Goal: Task Accomplishment & Management: Complete application form

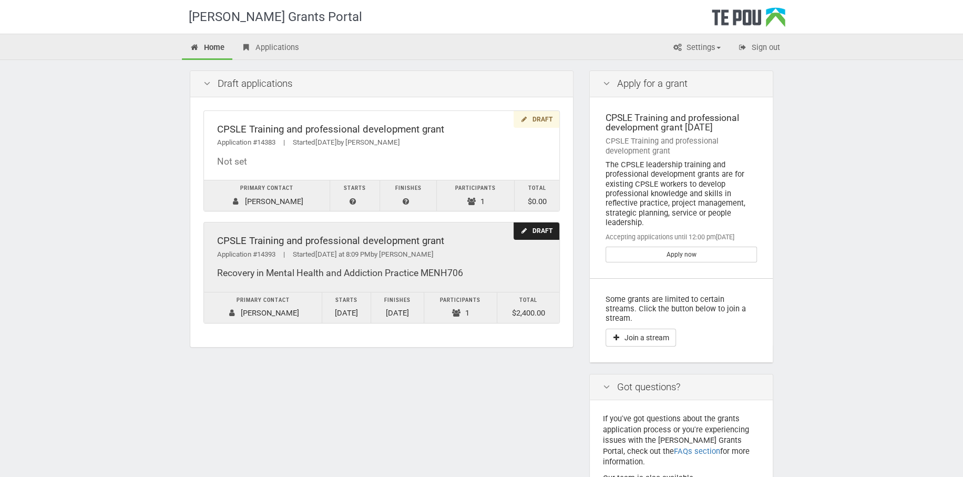
click at [232, 273] on div "Recovery in Mental Health and Addiction Practice MENH706" at bounding box center [381, 273] width 329 height 11
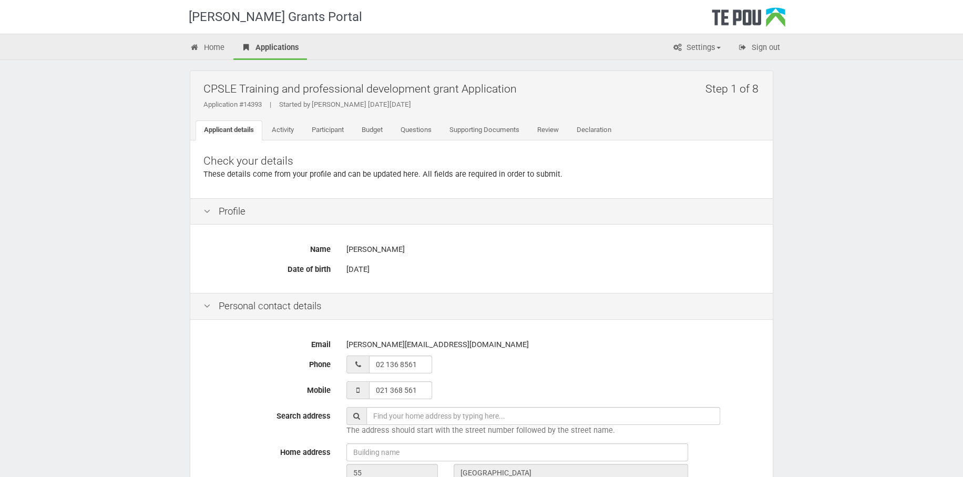
scroll to position [352, 0]
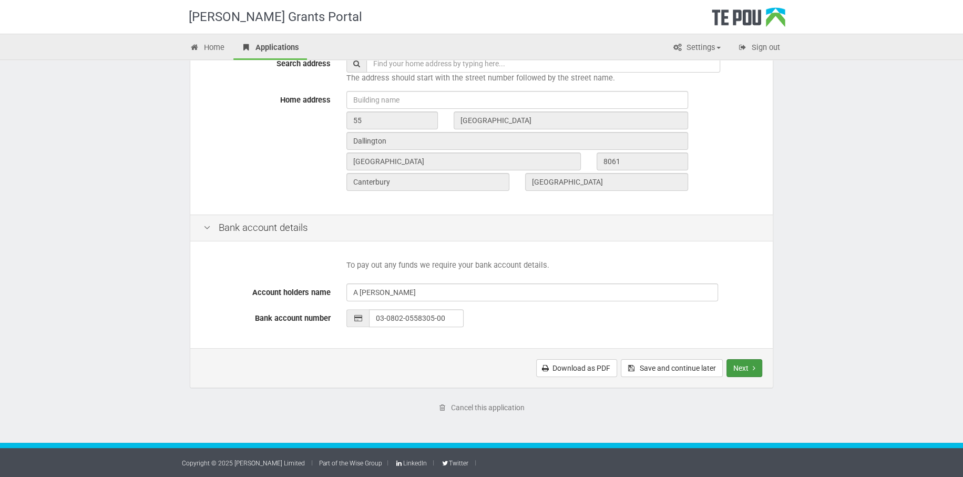
click at [744, 363] on button "Next" at bounding box center [745, 368] width 36 height 18
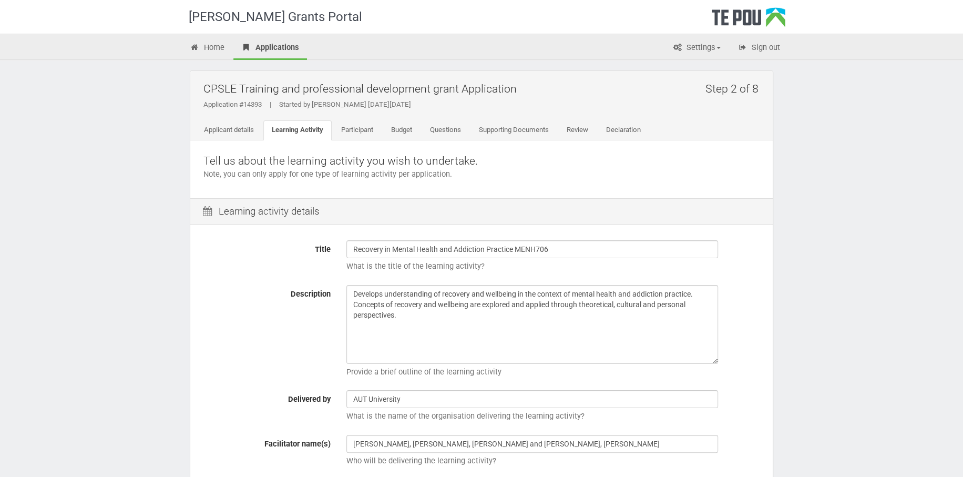
scroll to position [313, 0]
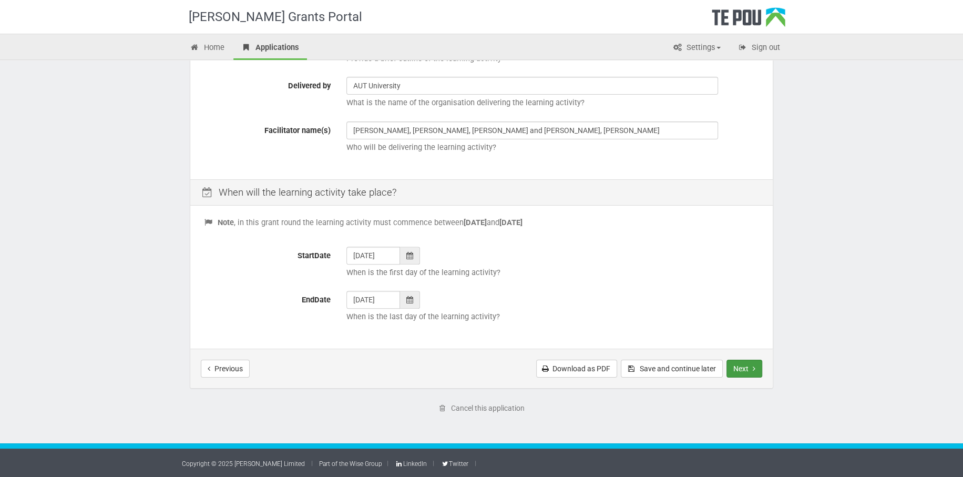
click at [748, 367] on button "Next" at bounding box center [745, 369] width 36 height 18
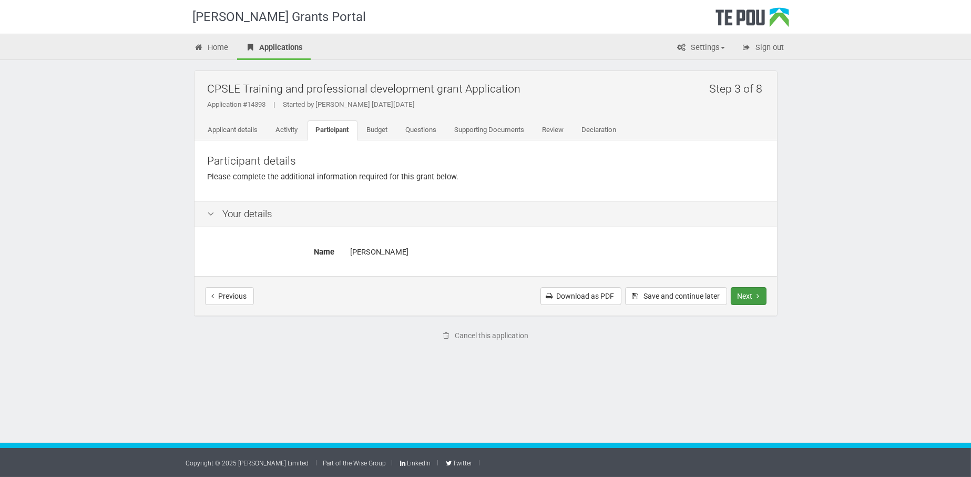
click at [738, 291] on button "Next" at bounding box center [749, 296] width 36 height 18
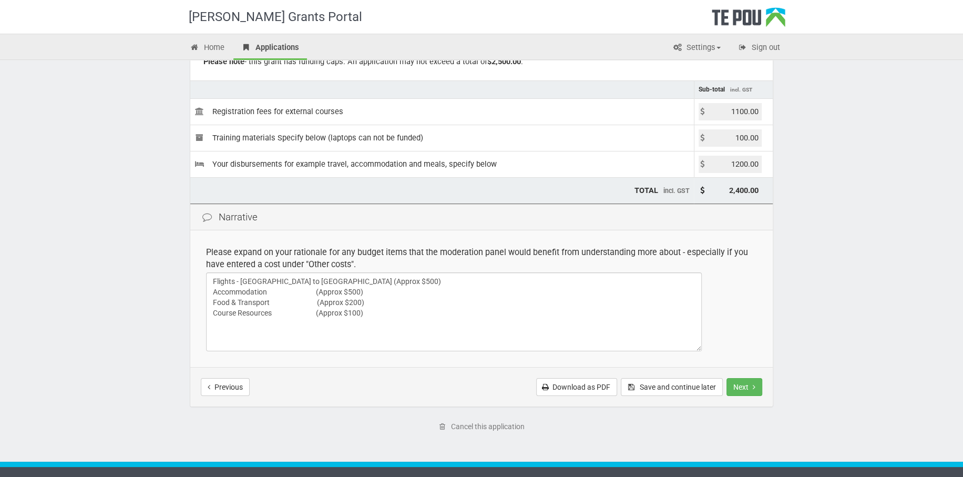
scroll to position [131, 0]
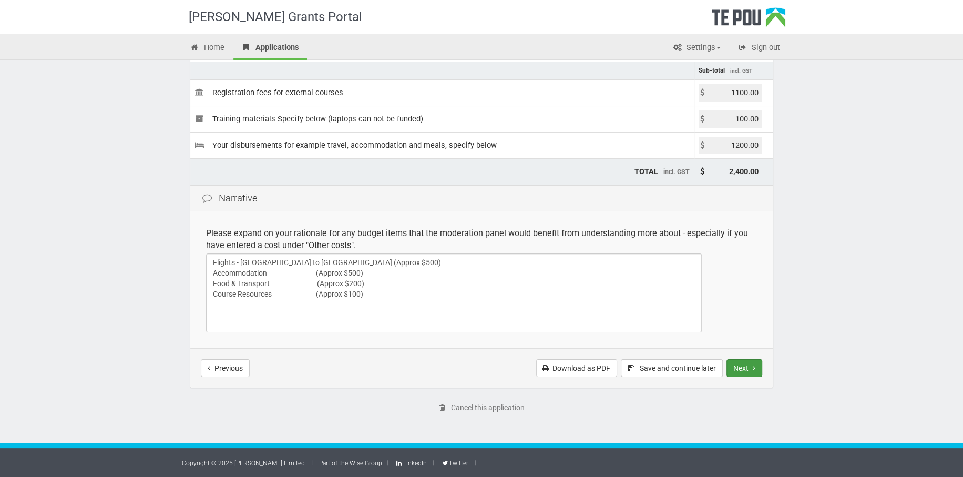
click at [743, 362] on button "Next" at bounding box center [745, 368] width 36 height 18
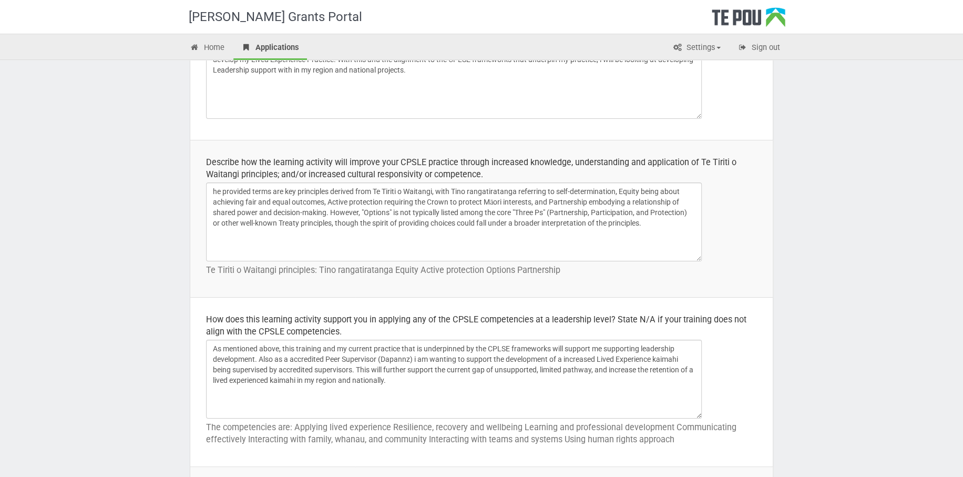
scroll to position [348, 0]
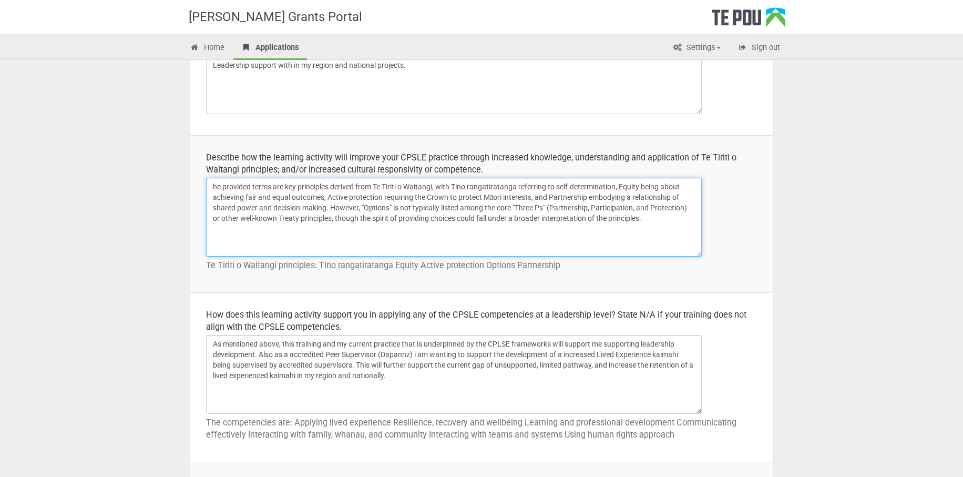
click at [214, 188] on textarea "he provided terms are key principles derived from Te Tiriti o Waitangi, with Ti…" at bounding box center [454, 217] width 496 height 79
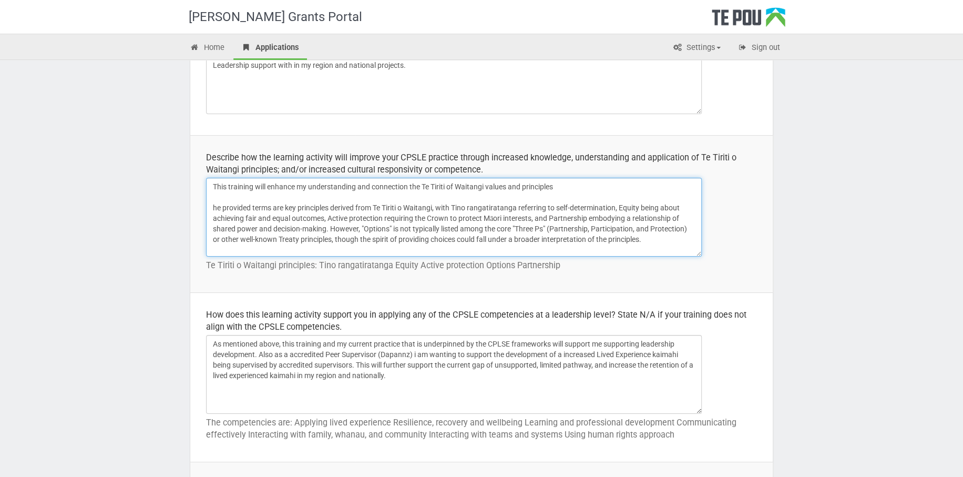
click at [438, 206] on textarea "he provided terms are key principles derived from Te Tiriti o Waitangi, with Ti…" at bounding box center [454, 217] width 496 height 79
click at [567, 184] on textarea "he provided terms are key principles derived from Te Tiriti o Waitangi, with Ti…" at bounding box center [454, 217] width 496 height 79
drag, startPoint x: 436, startPoint y: 208, endPoint x: 218, endPoint y: 209, distance: 218.2
click at [218, 209] on textarea "he provided terms are key principles derived from Te Tiriti o Waitangi, with Ti…" at bounding box center [454, 217] width 496 height 79
click at [493, 186] on textarea "he provided terms are key principles derived from Te Tiriti o Waitangi, with Ti…" at bounding box center [454, 217] width 496 height 79
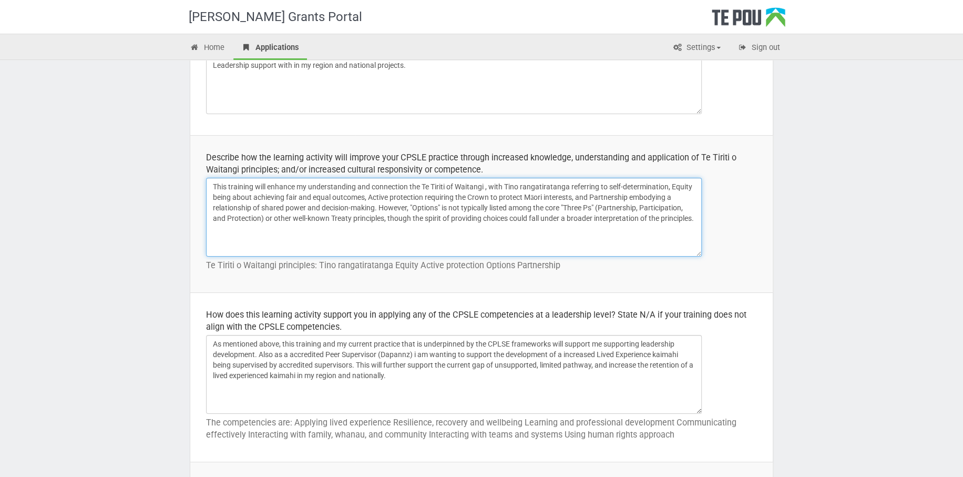
click at [303, 230] on textarea "he provided terms are key principles derived from Te Tiriti o Waitangi, with Ti…" at bounding box center [454, 217] width 496 height 79
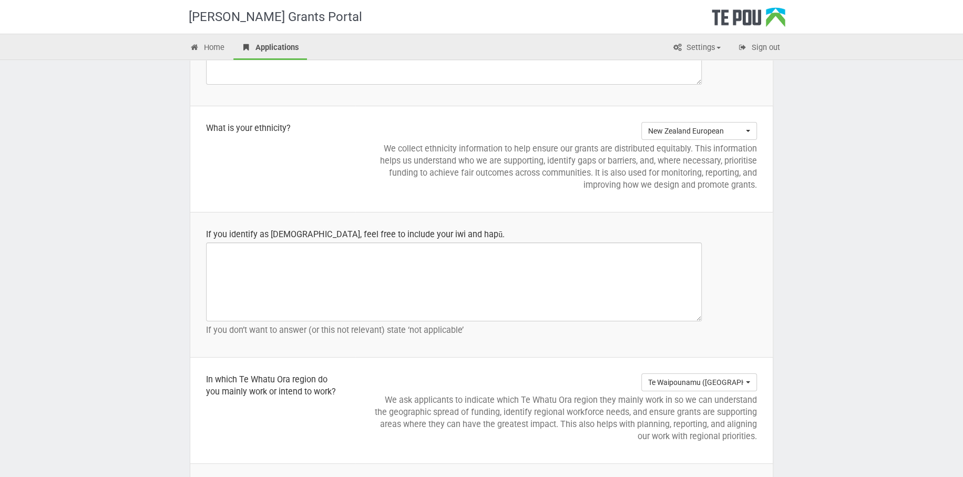
scroll to position [1480, 0]
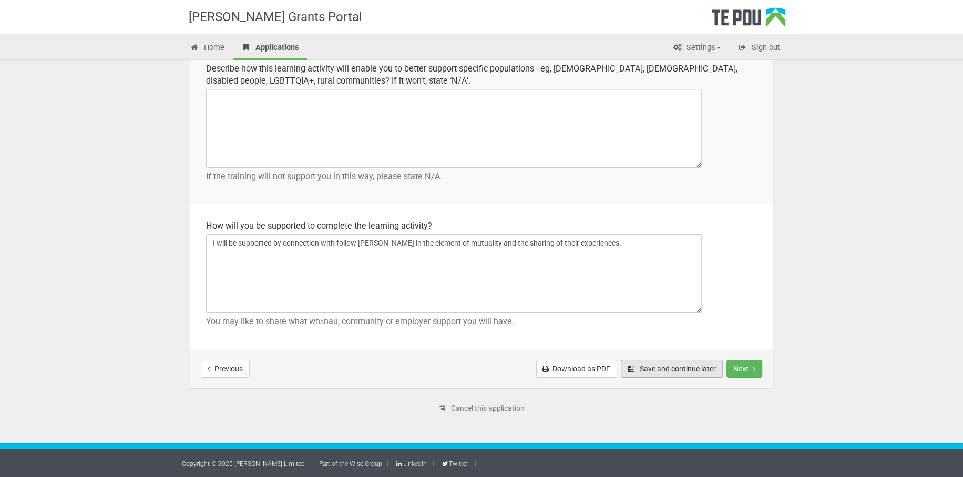
type textarea "This training will enhance my understanding and connection the Te Tiriti of Wai…"
click at [700, 370] on button "Save and continue later" at bounding box center [672, 369] width 102 height 18
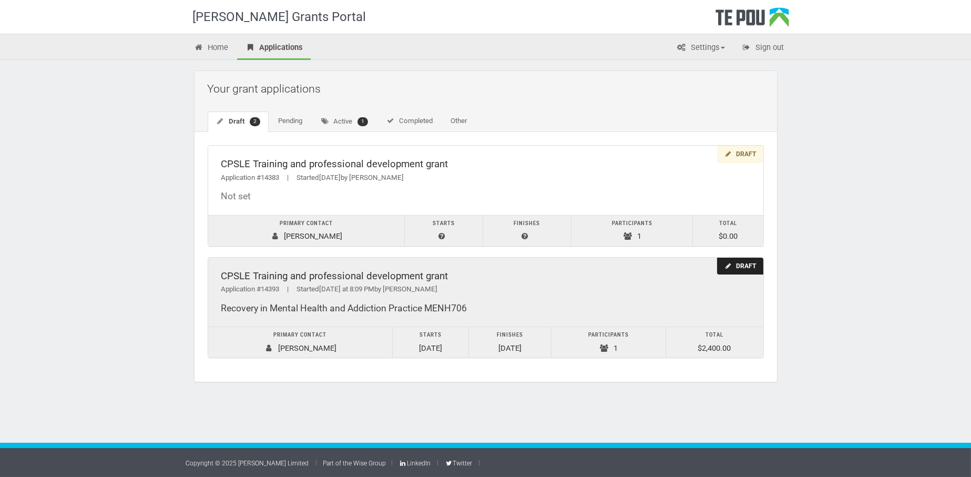
click at [257, 273] on div "CPSLE Training and professional development grant" at bounding box center [485, 276] width 529 height 11
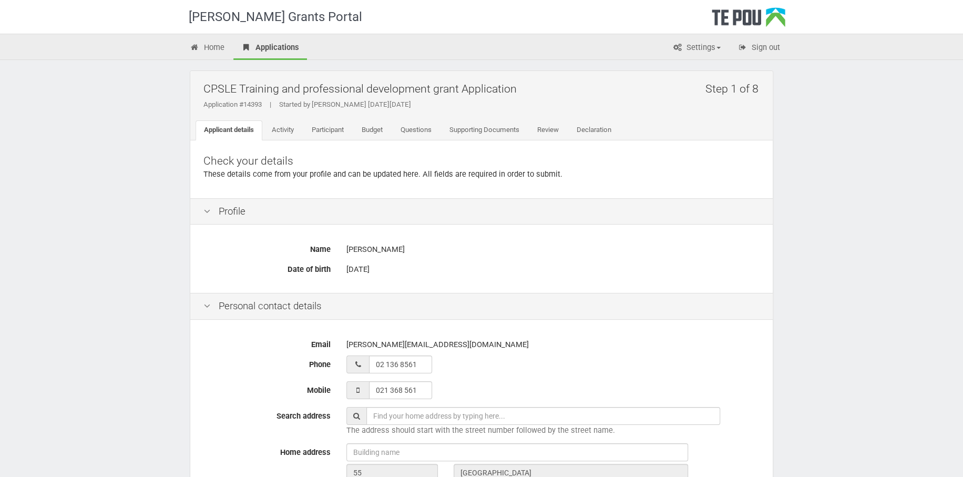
scroll to position [352, 0]
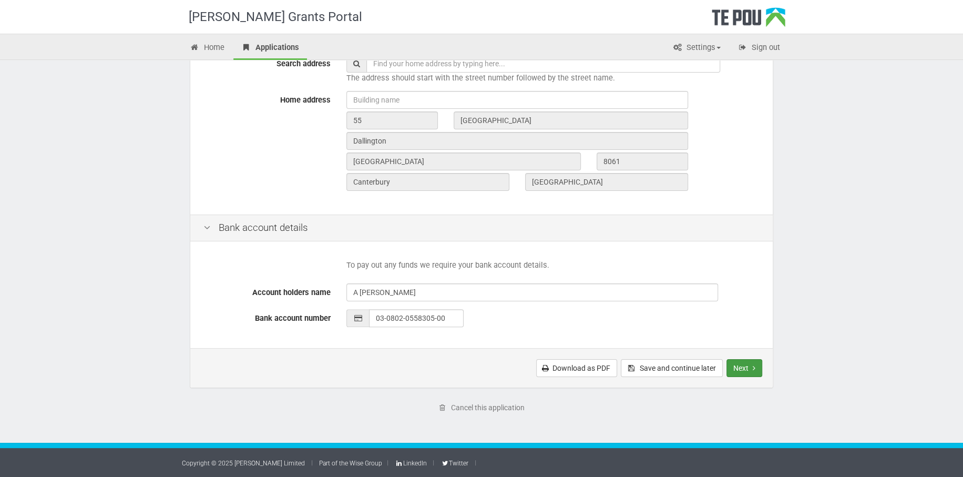
click at [749, 365] on button "Next" at bounding box center [745, 368] width 36 height 18
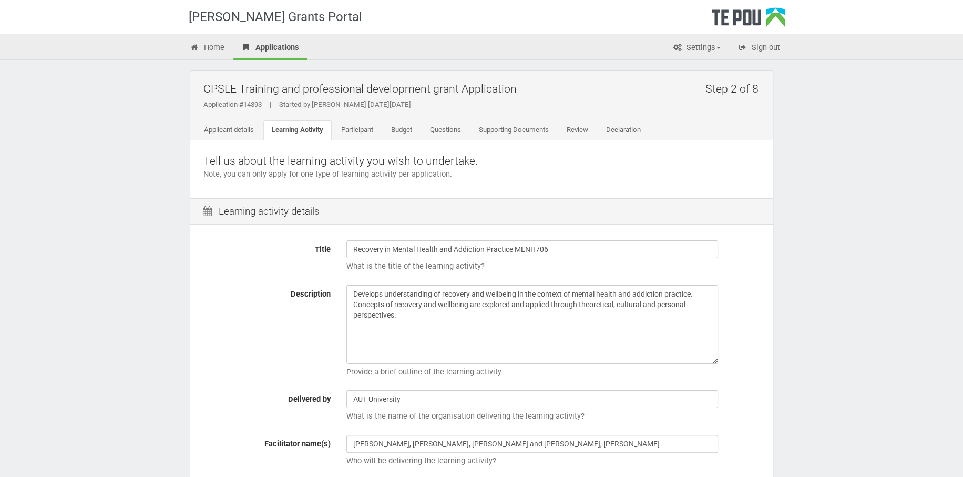
scroll to position [313, 0]
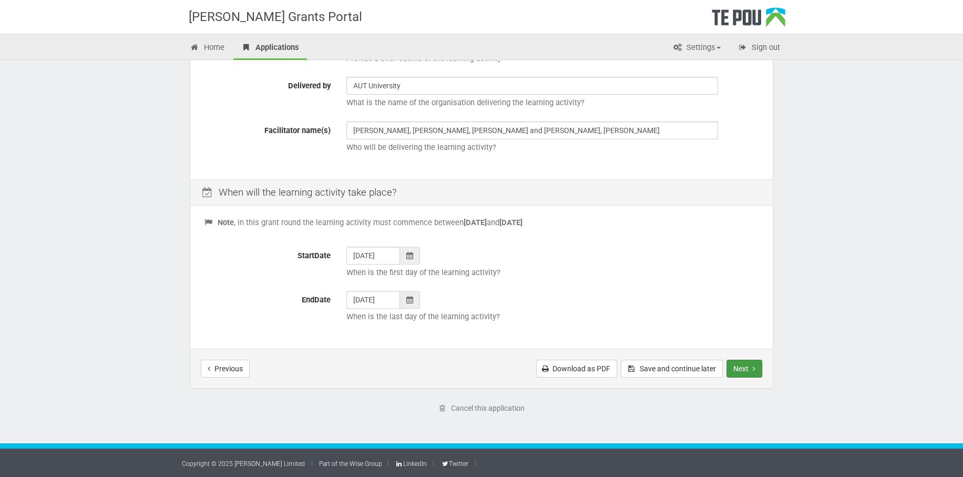
click at [745, 369] on button "Next" at bounding box center [745, 369] width 36 height 18
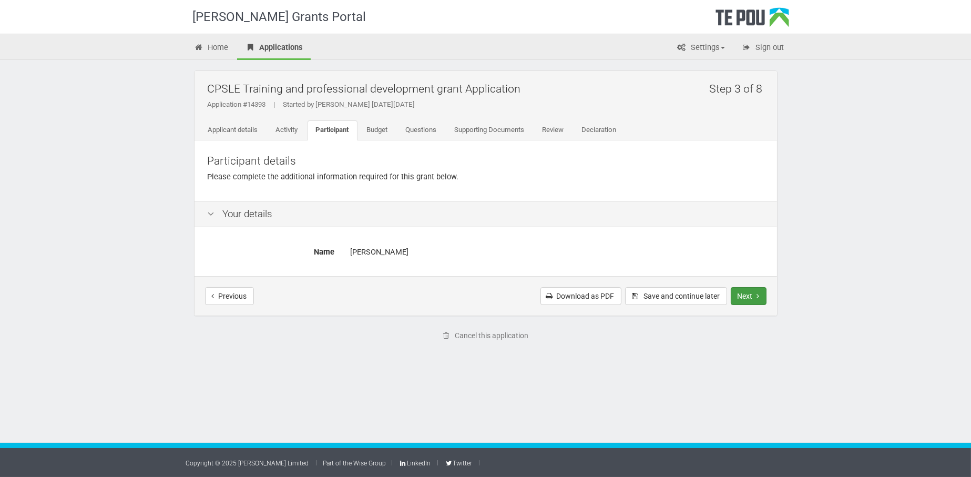
click at [742, 299] on button "Next" at bounding box center [749, 296] width 36 height 18
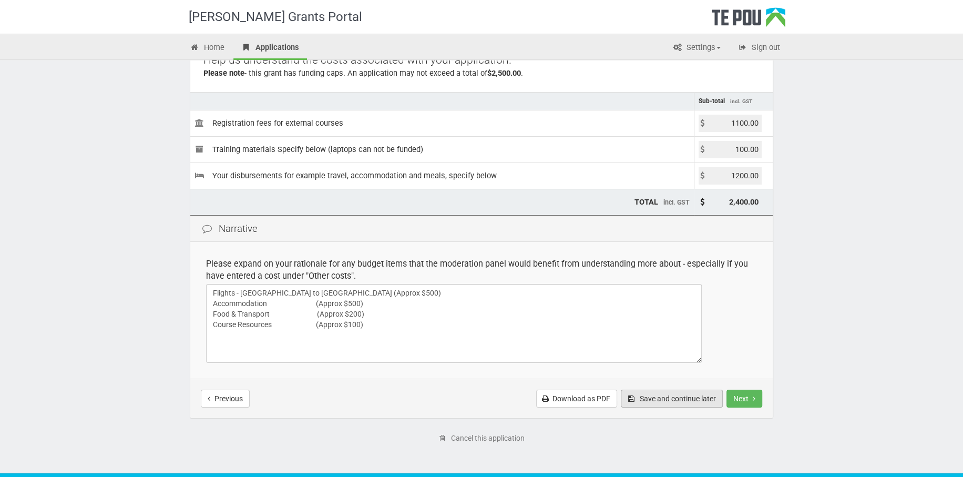
scroll to position [131, 0]
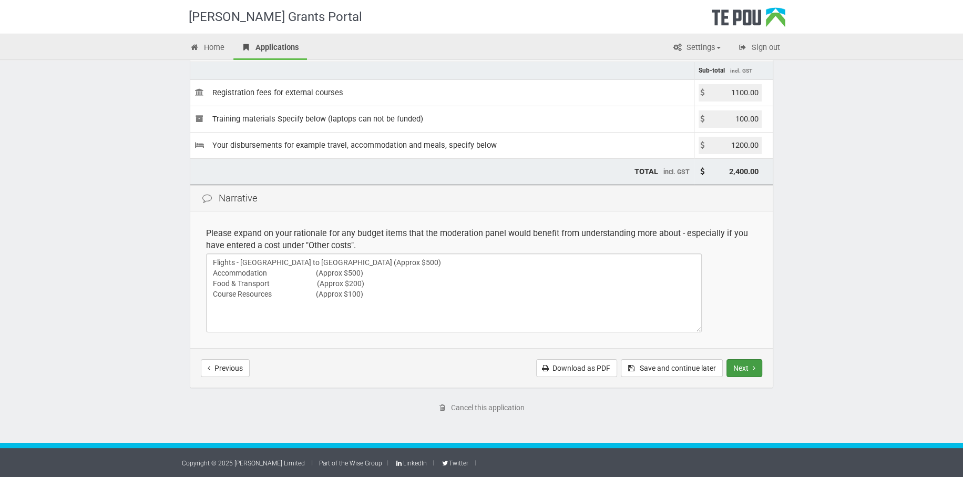
click at [736, 362] on button "Next" at bounding box center [745, 368] width 36 height 18
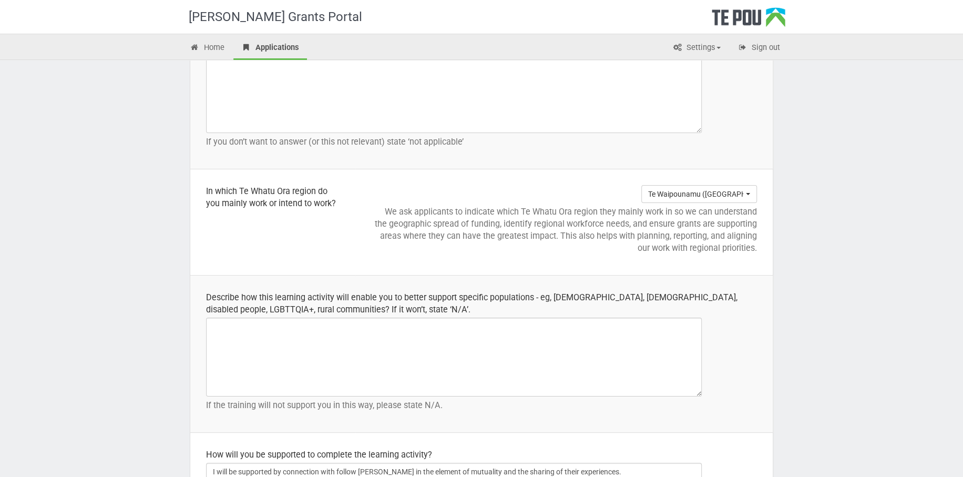
scroll to position [1480, 0]
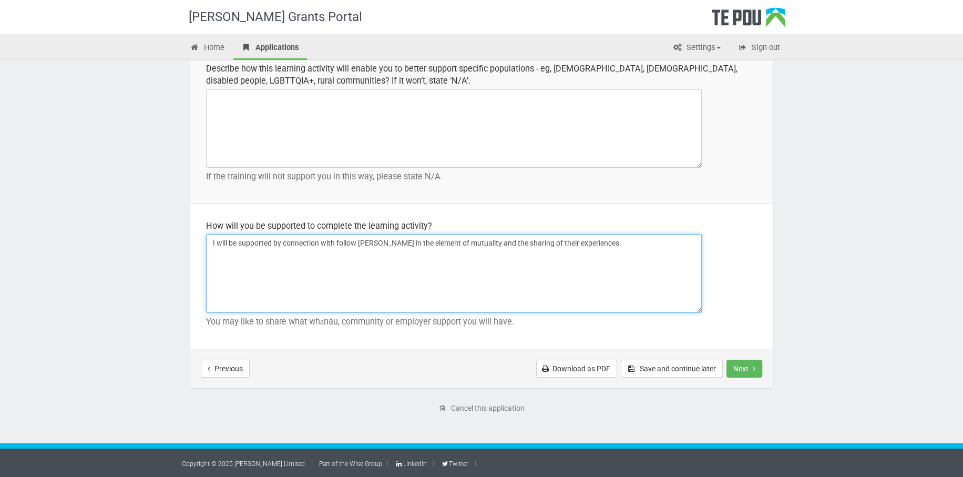
click at [477, 241] on textarea "I will be supported by connection with follow kaimahi in the element of mutuali…" at bounding box center [454, 273] width 496 height 79
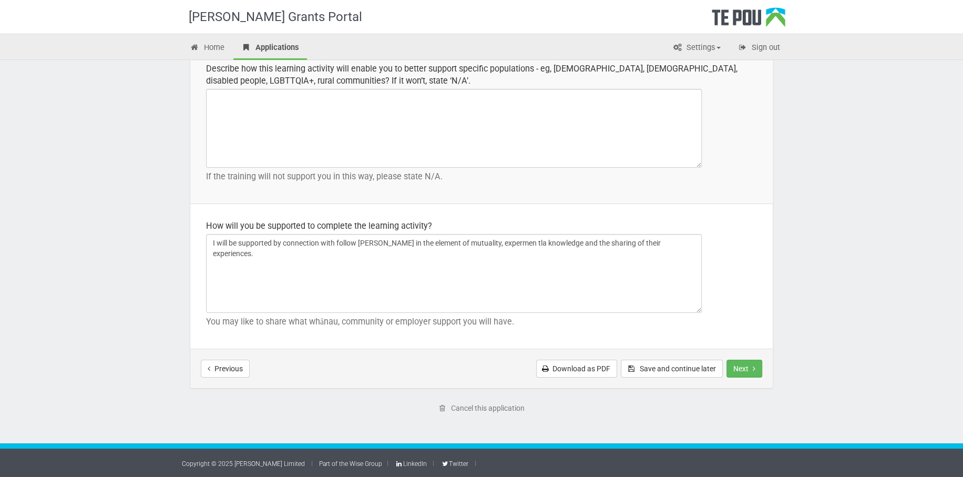
drag, startPoint x: 496, startPoint y: 242, endPoint x: 848, endPoint y: 145, distance: 365.0
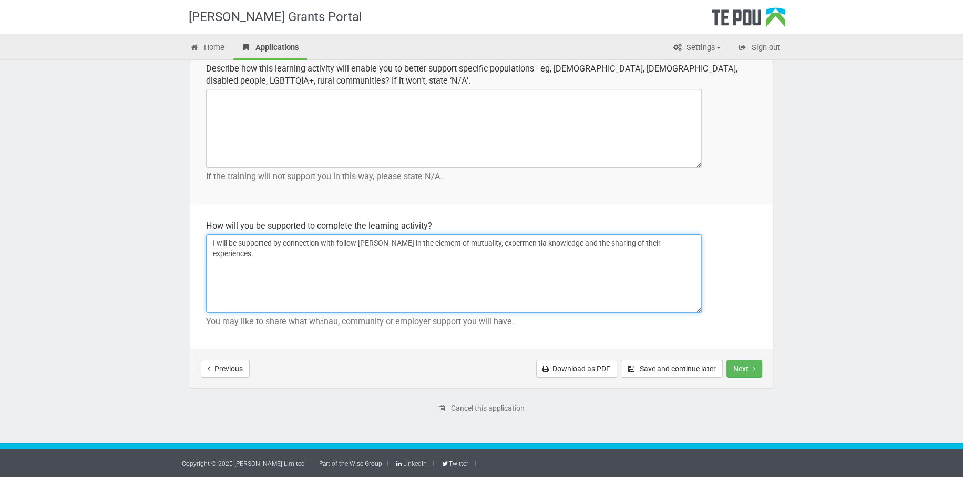
click at [523, 242] on textarea "I will be supported by connection with follow kaimahi in the element of mutuali…" at bounding box center [454, 273] width 496 height 79
click at [682, 242] on textarea "I will be supported by connection with follow kaimahi in the element of mutuali…" at bounding box center [454, 273] width 496 height 79
type textarea "I will be supported by connection with follow [PERSON_NAME] in the element of m…"
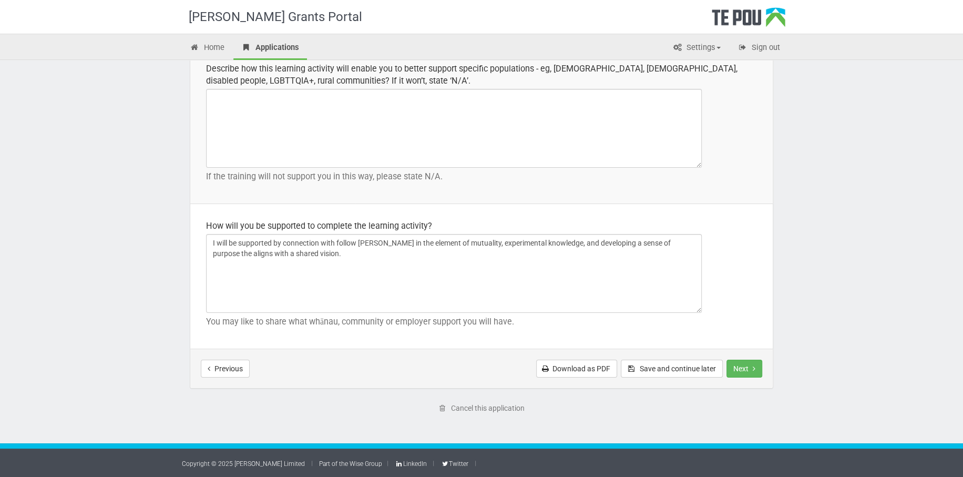
click at [732, 367] on button "Next" at bounding box center [745, 369] width 36 height 18
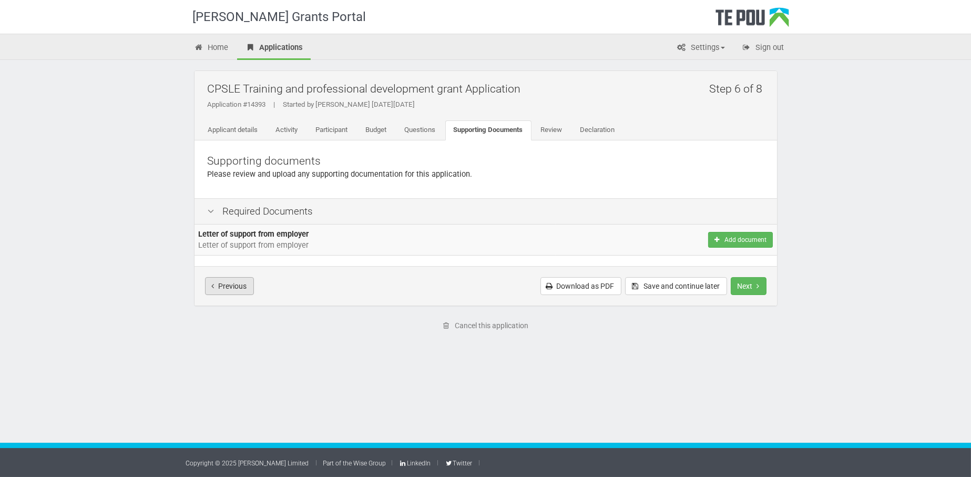
click at [233, 286] on button "Previous" at bounding box center [229, 286] width 49 height 18
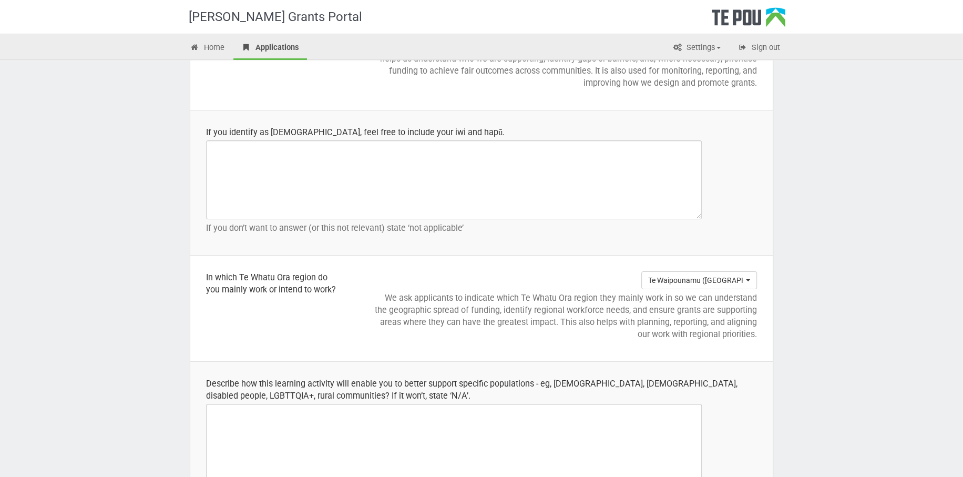
scroll to position [1108, 0]
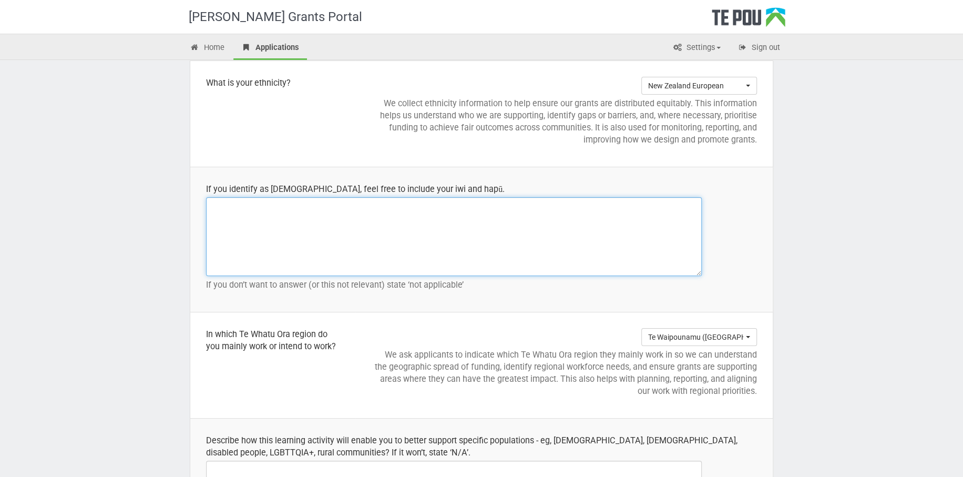
click at [241, 218] on textarea at bounding box center [454, 236] width 496 height 79
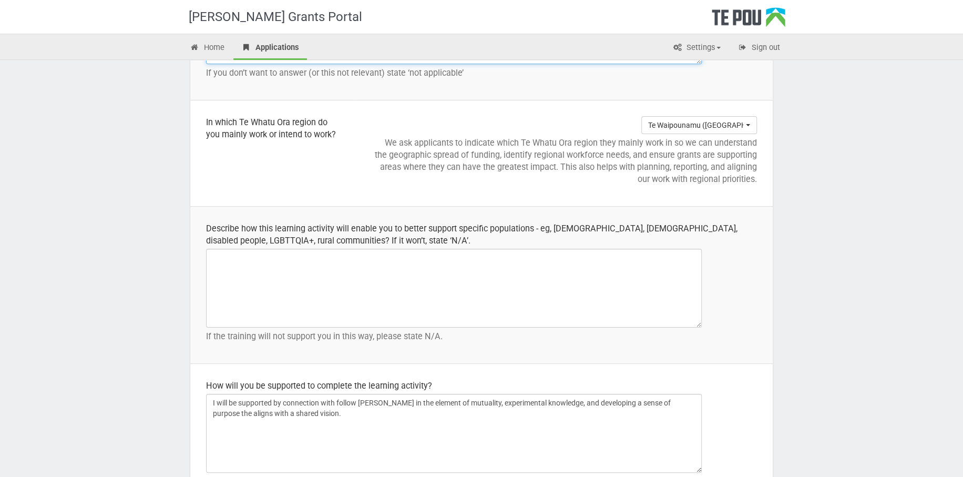
scroll to position [1346, 0]
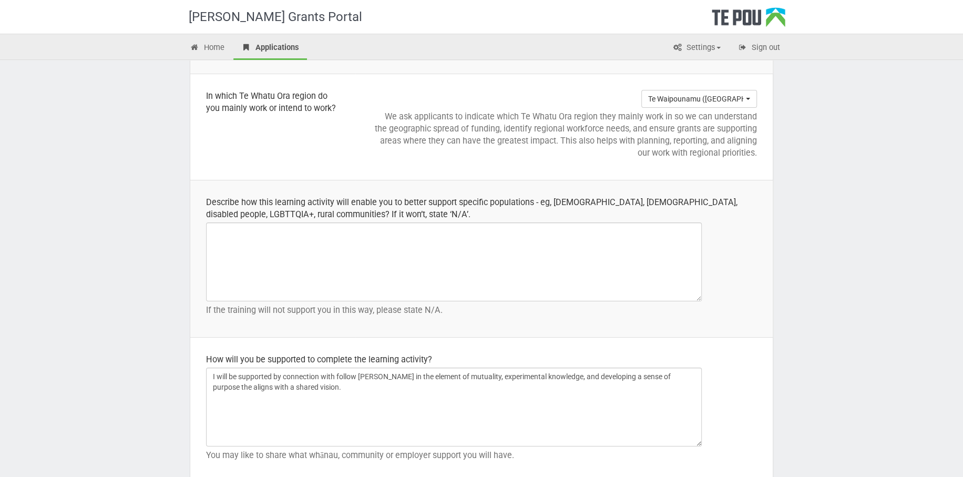
type textarea "N/A"
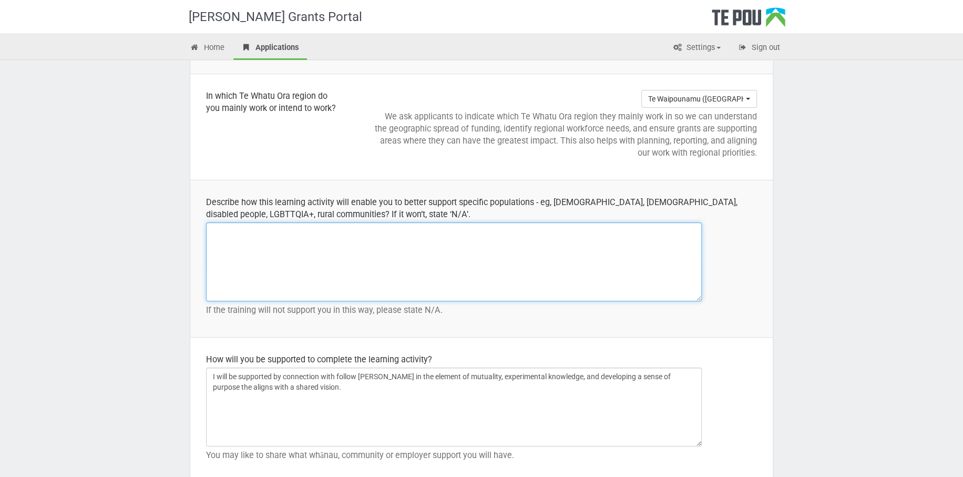
click at [251, 239] on textarea at bounding box center [454, 261] width 496 height 79
click at [441, 228] on textarea "This training will further develop my skills that will strengthen" at bounding box center [454, 261] width 496 height 79
click at [572, 229] on textarea "This training will further develop my skills that will strengthen my practice i…" at bounding box center [454, 261] width 496 height 79
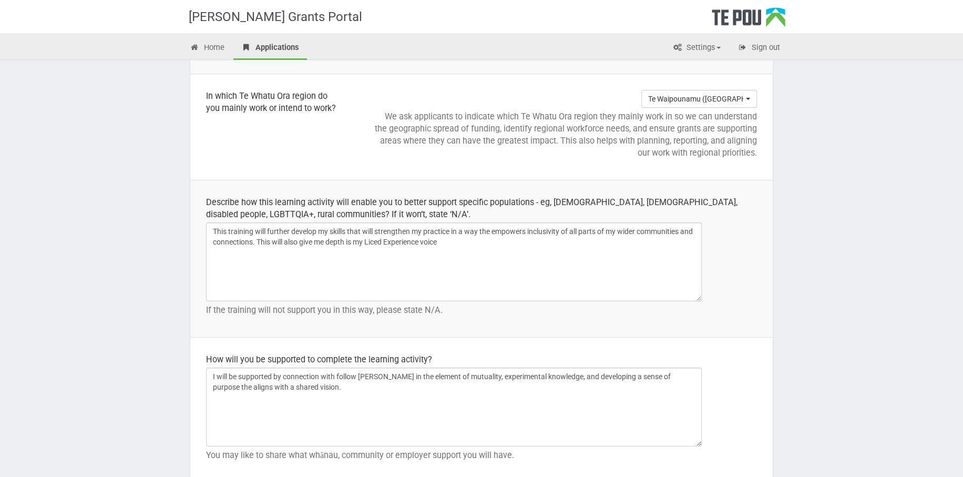
drag, startPoint x: 390, startPoint y: 240, endPoint x: 534, endPoint y: 12, distance: 269.9
click at [534, 12] on div "[PERSON_NAME] Grants Portal" at bounding box center [488, 17] width 615 height 34
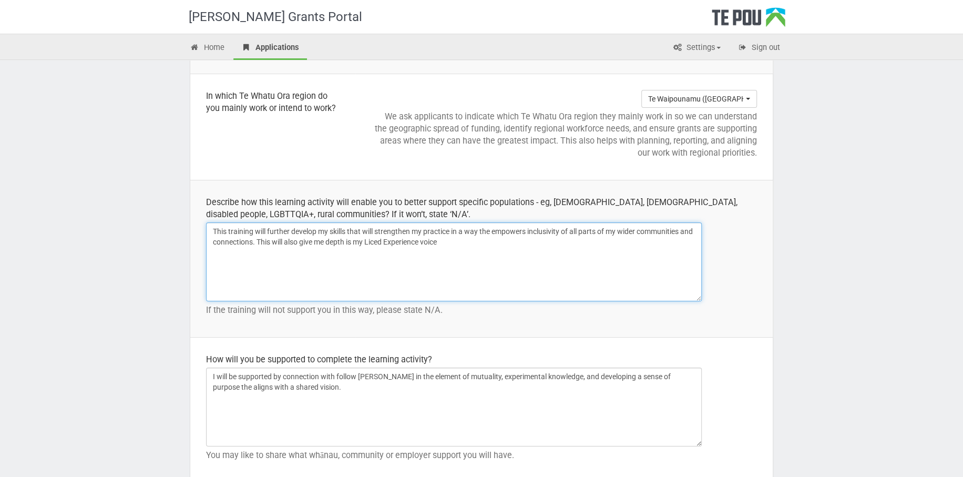
click at [393, 243] on textarea "This training will further develop my skills that will strengthen my practice i…" at bounding box center [454, 261] width 496 height 79
click at [426, 294] on textarea "This training will further develop my skills that will strengthen my practice i…" at bounding box center [454, 261] width 496 height 79
type textarea "This training will further develop my skills that will strengthen my practice i…"
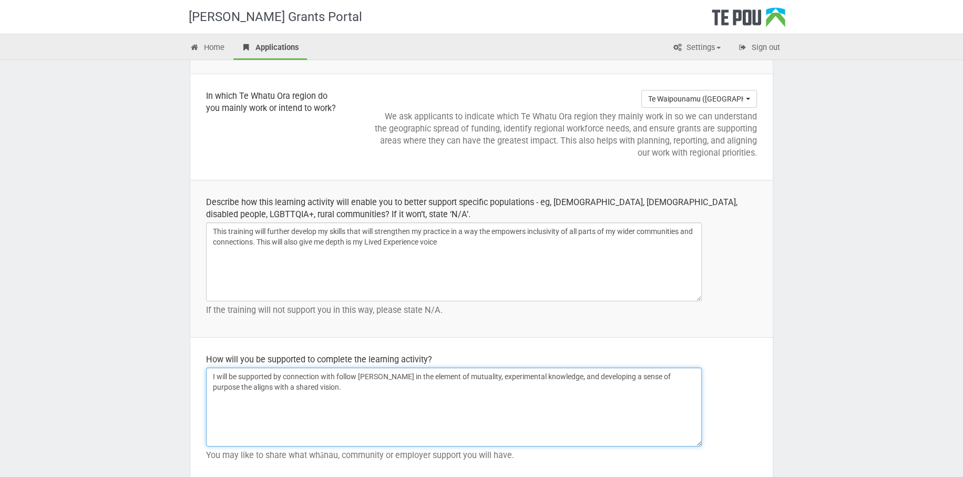
click at [314, 388] on textarea "I will be supported by connection with follow kaimahi in the element of mutuali…" at bounding box center [454, 407] width 496 height 79
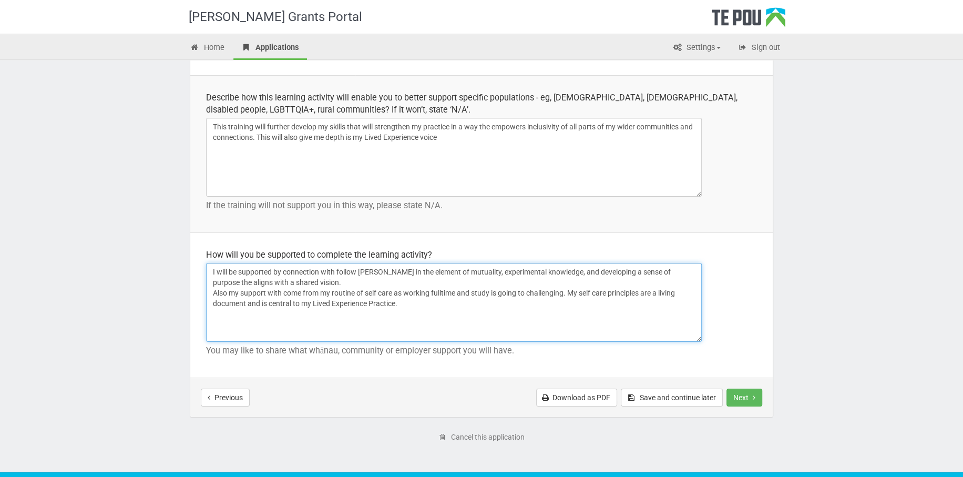
scroll to position [1480, 0]
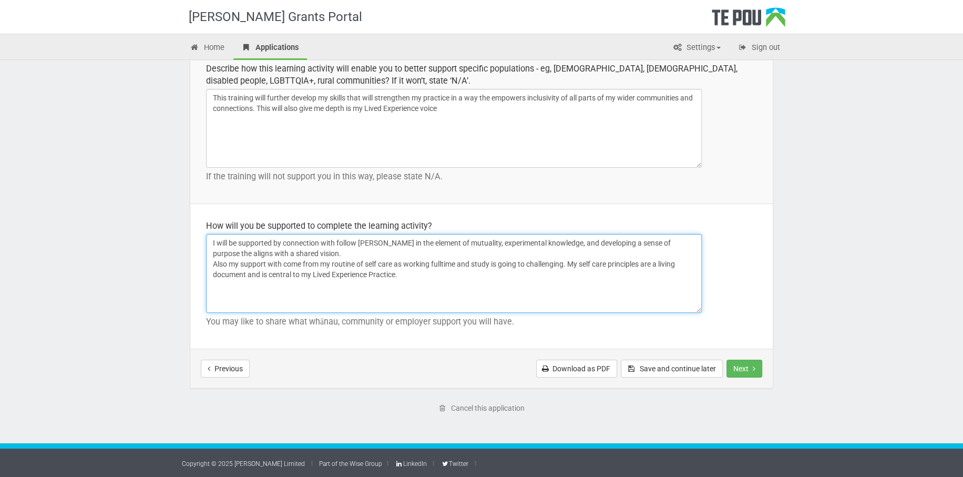
drag, startPoint x: 408, startPoint y: 272, endPoint x: 802, endPoint y: 289, distance: 395.3
click at [412, 272] on textarea "I will be supported by connection with follow kaimahi in the element of mutuali…" at bounding box center [454, 273] width 496 height 79
type textarea "I will be supported by connection with follow kaimahi in the element of mutuali…"
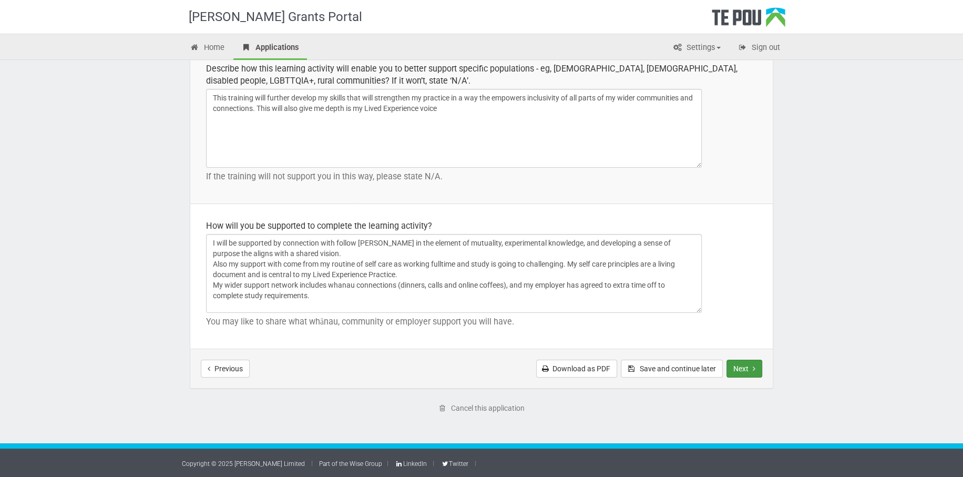
click at [729, 368] on button "Next" at bounding box center [745, 369] width 36 height 18
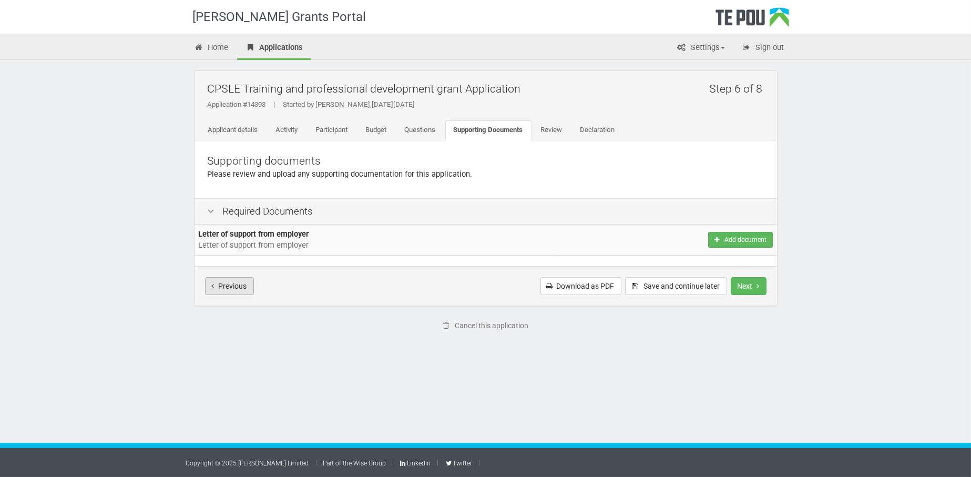
click at [214, 284] on button "Previous" at bounding box center [229, 286] width 49 height 18
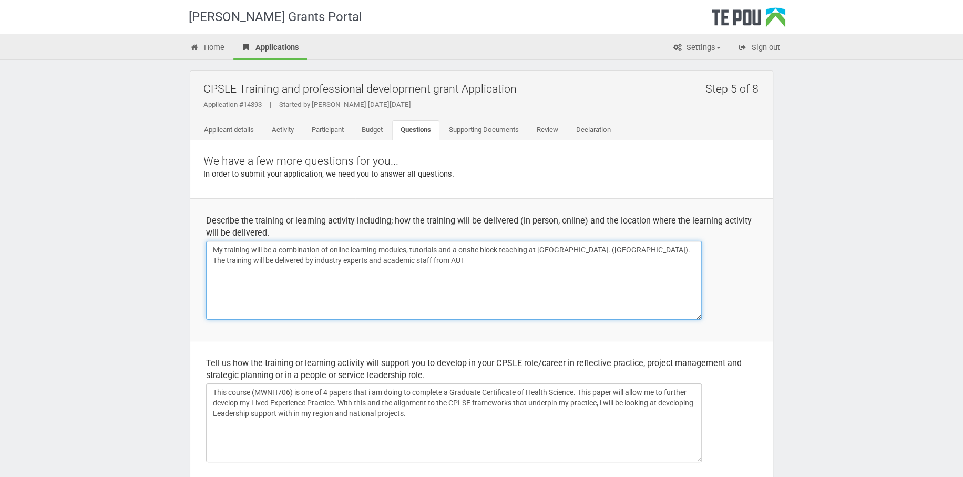
click at [476, 257] on textarea "My training will be a combination of online learning modules, tutorials and a o…" at bounding box center [454, 280] width 496 height 79
click at [549, 267] on textarea "My training will be a combination of online learning modules, tutorials and a o…" at bounding box center [454, 280] width 496 height 79
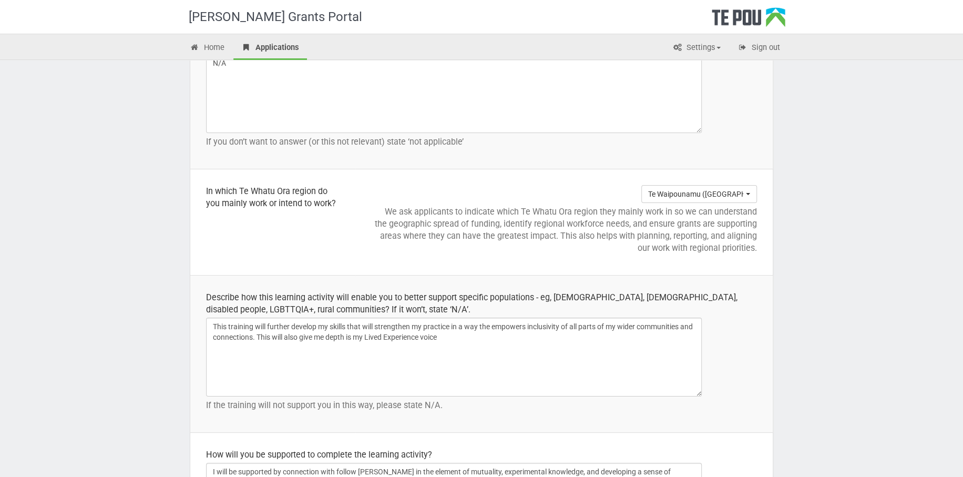
scroll to position [1480, 0]
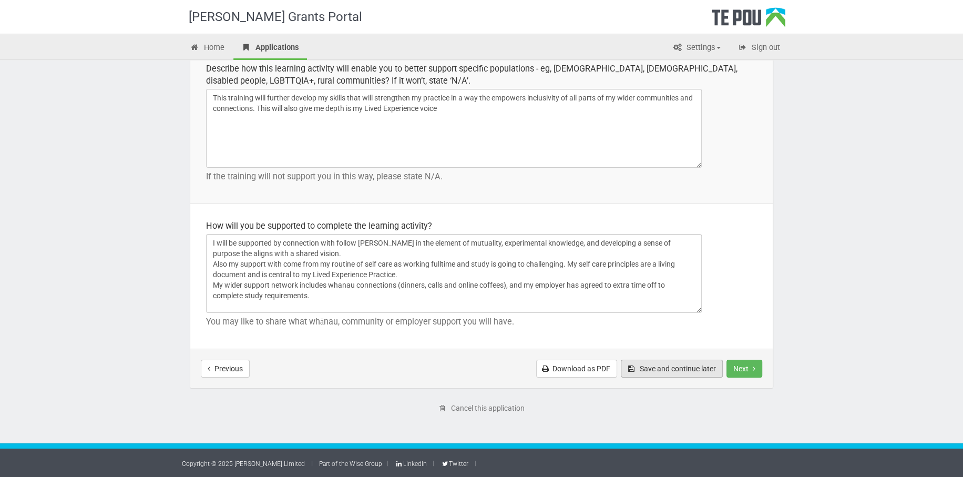
type textarea "My training will be a combination of online learning modules, tutorials and a o…"
click at [687, 369] on button "Save and continue later" at bounding box center [672, 369] width 102 height 18
